Goal: Information Seeking & Learning: Learn about a topic

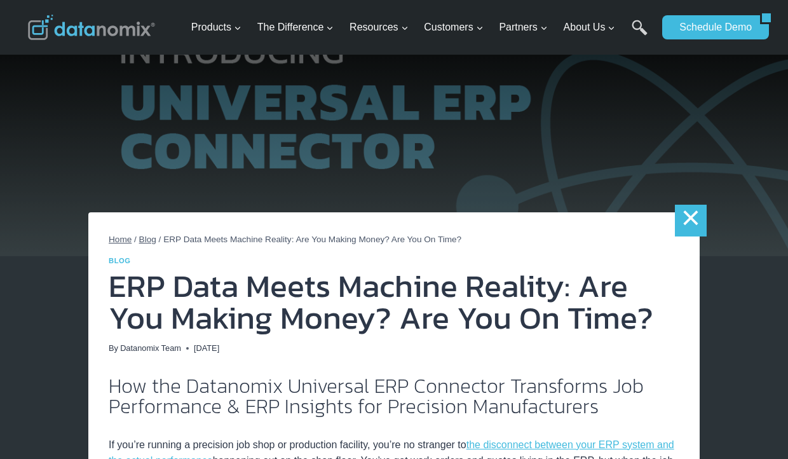
click at [697, 218] on link "×" at bounding box center [691, 221] width 32 height 32
